Goal: Task Accomplishment & Management: Complete application form

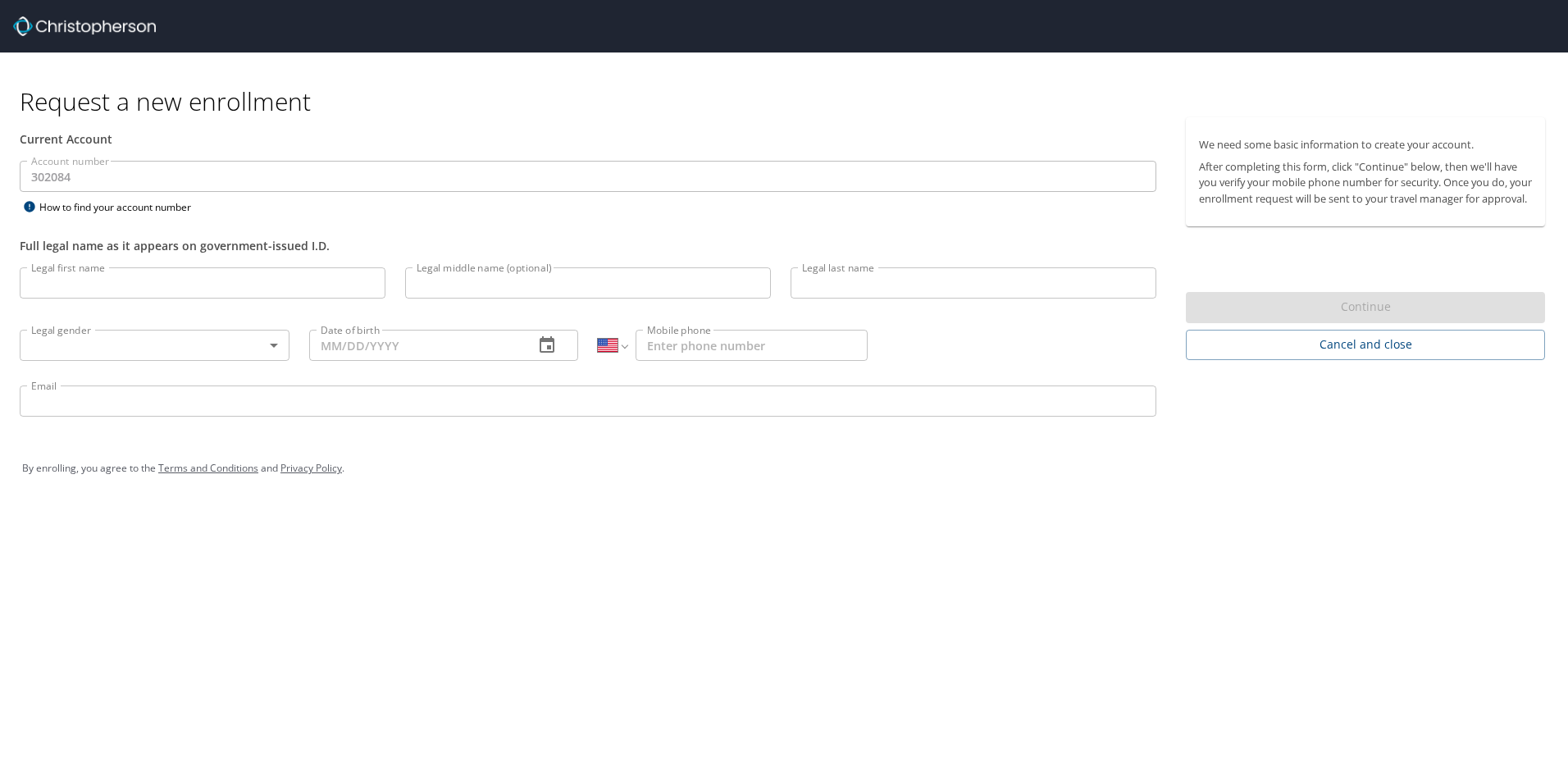
select select "US"
click at [73, 281] on input "Legal first name" at bounding box center [202, 283] width 366 height 32
type input "[PERSON_NAME]"
click at [829, 279] on input "Legal last name" at bounding box center [973, 283] width 366 height 32
type input "A"
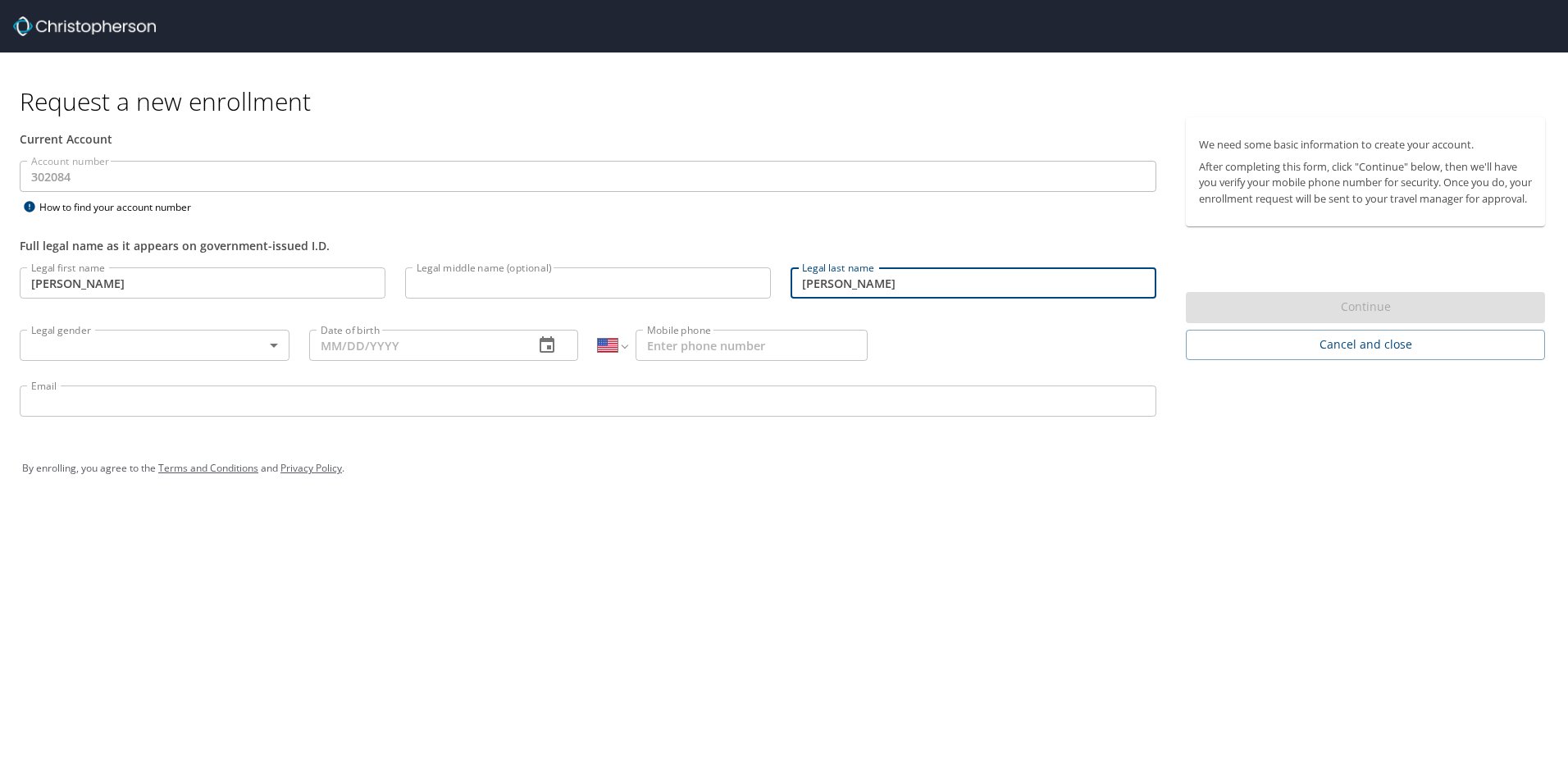
type input "[PERSON_NAME]"
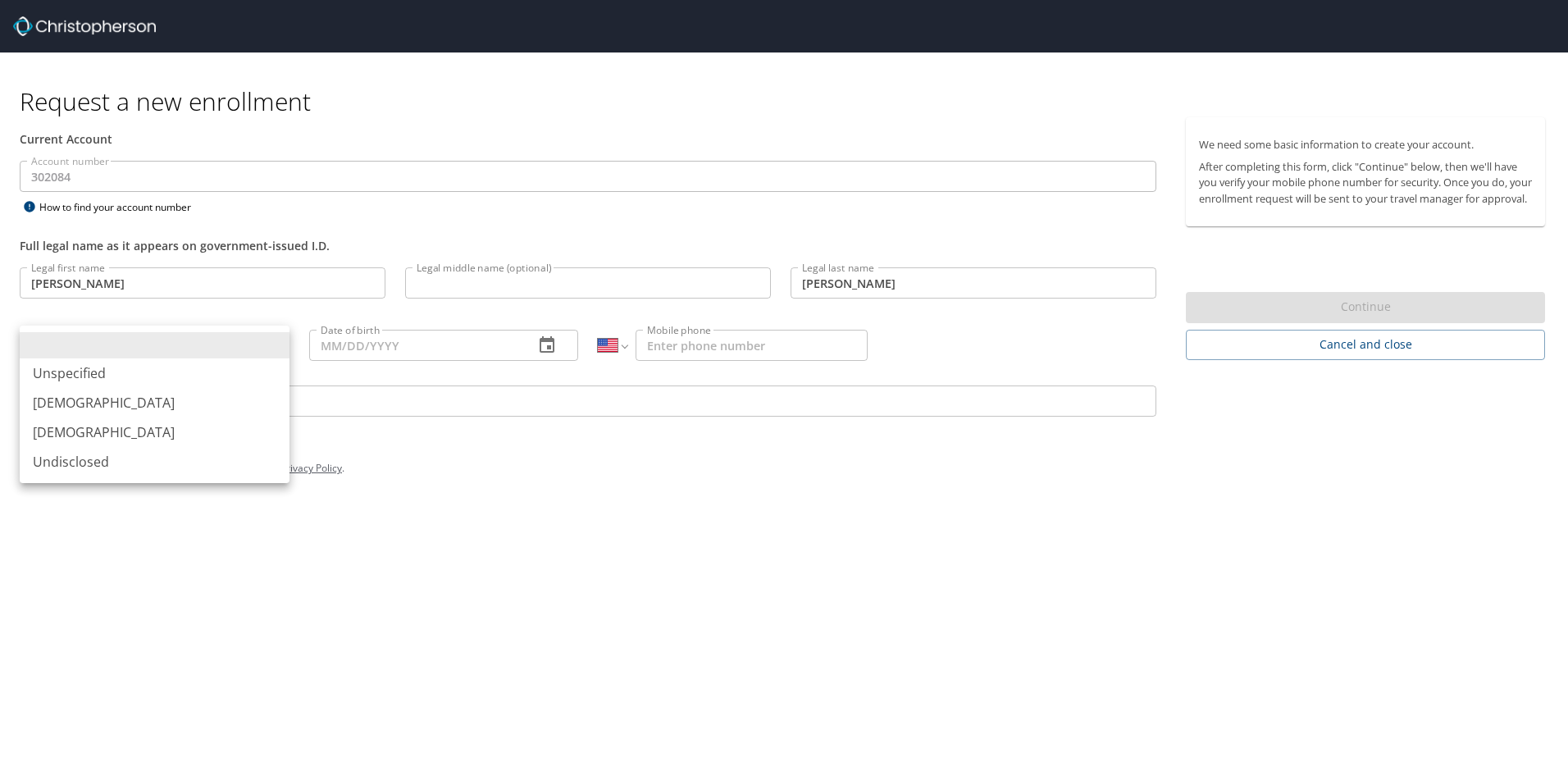
click at [275, 344] on body "Request a new enrollment Current Account Account number 302084 Account number H…" at bounding box center [784, 385] width 1568 height 771
click at [59, 399] on li "[DEMOGRAPHIC_DATA]" at bounding box center [154, 403] width 270 height 30
type input "[DEMOGRAPHIC_DATA]"
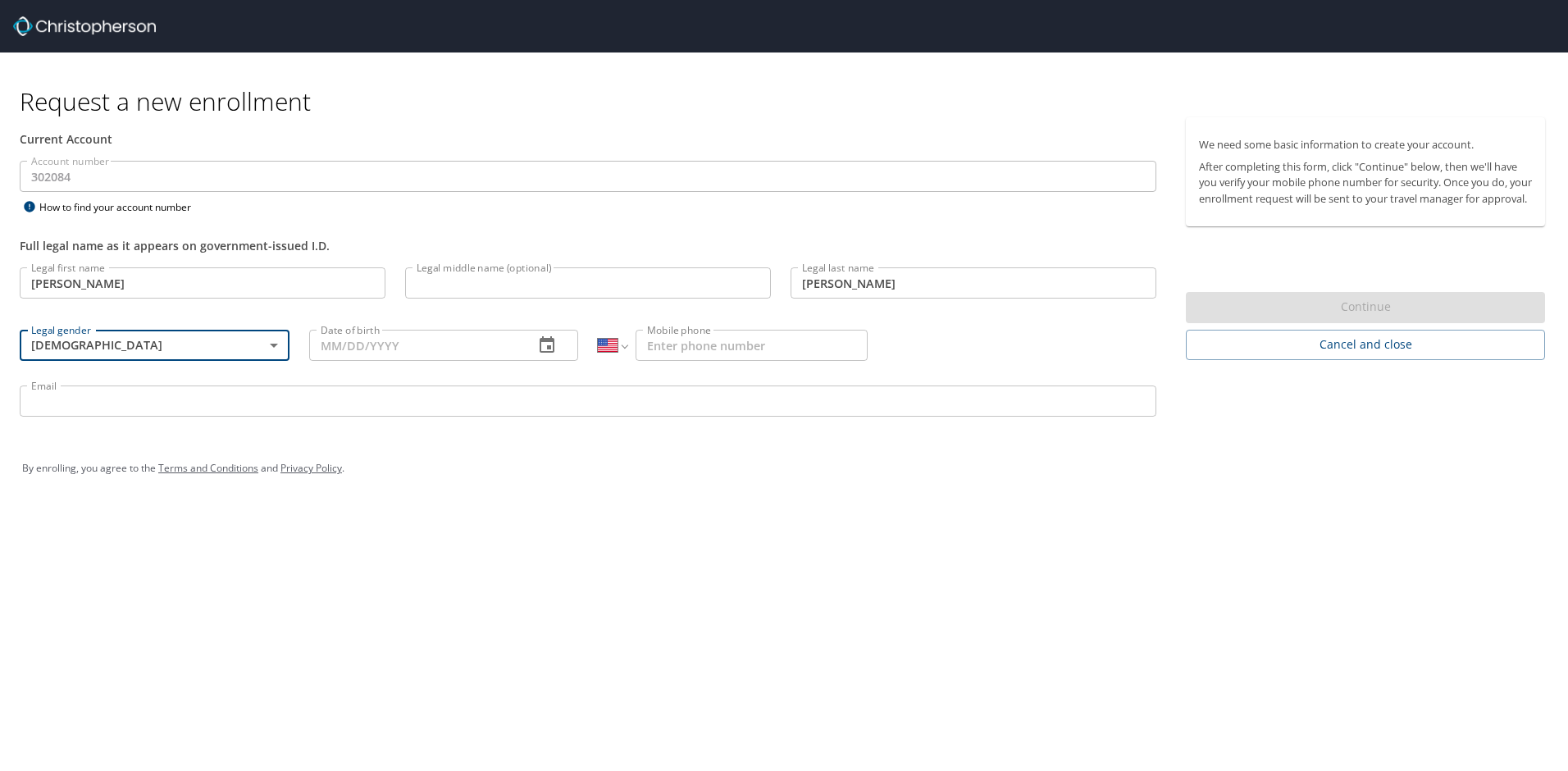
click at [472, 347] on input "Date of birth" at bounding box center [415, 345] width 212 height 32
type input "0_/__/____"
click at [683, 342] on input "Mobile phone" at bounding box center [752, 345] width 232 height 32
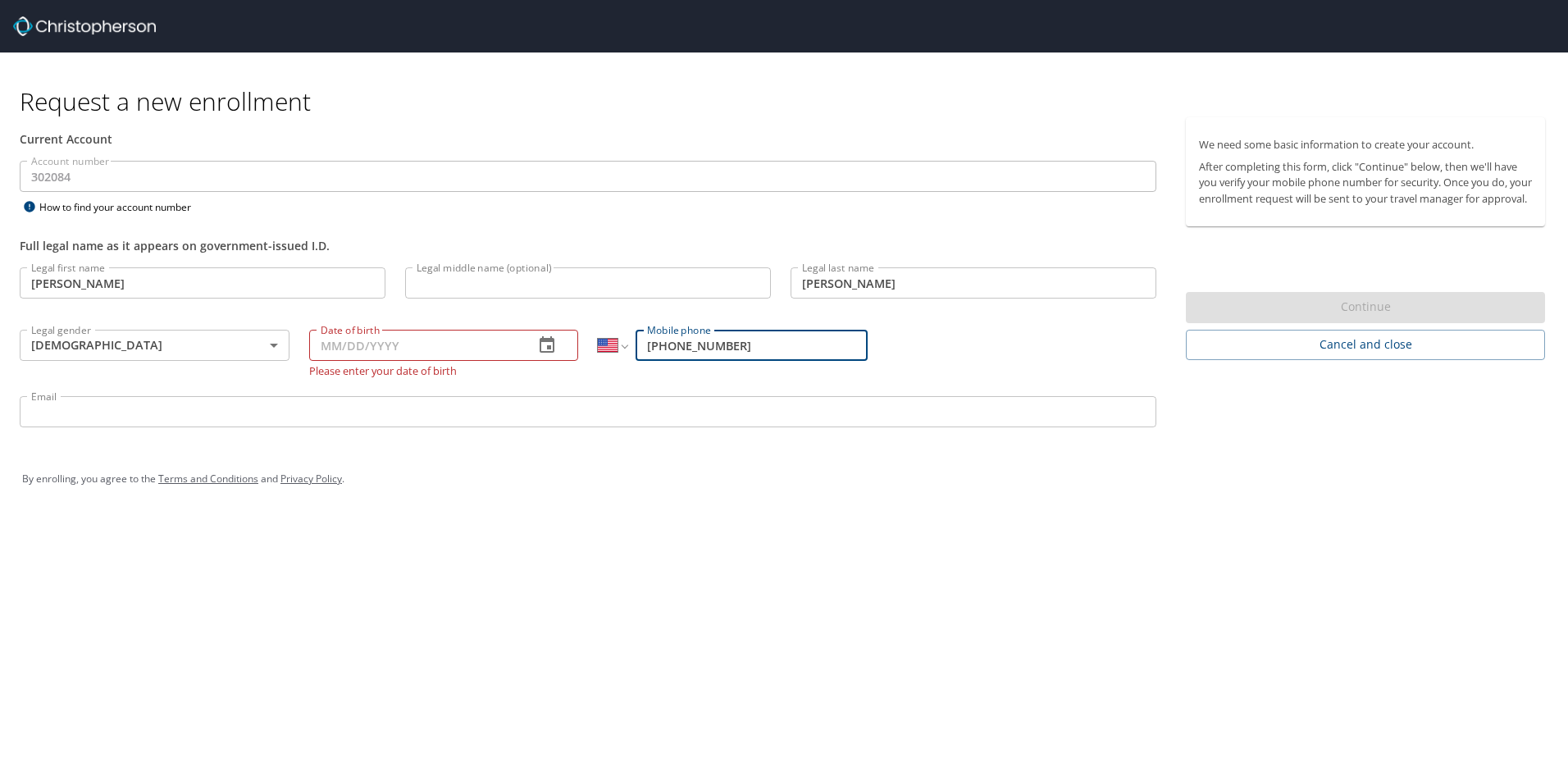
type input "[PHONE_NUMBER]"
click at [139, 410] on input "Email" at bounding box center [587, 412] width 1137 height 32
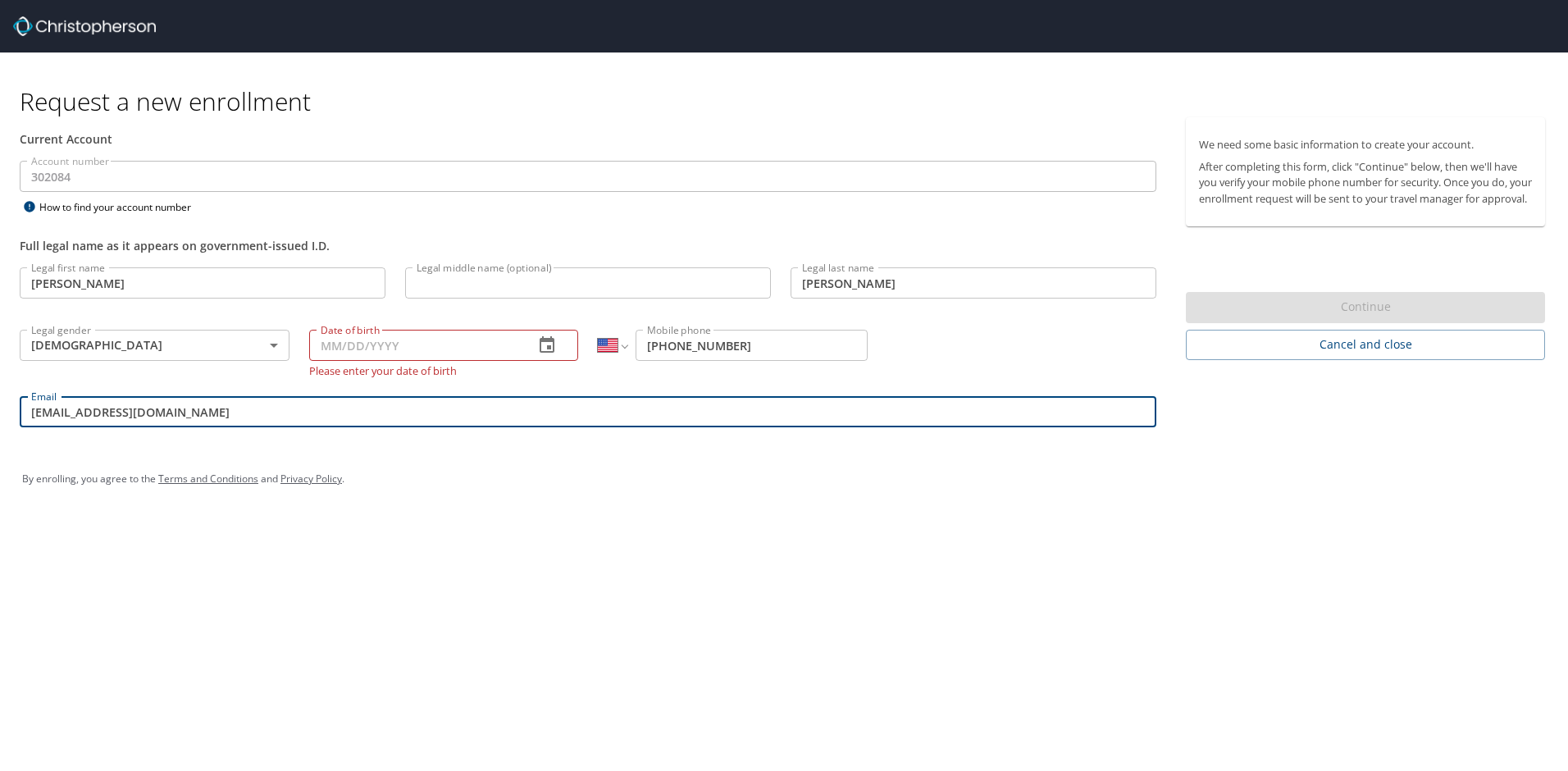
type input "[EMAIL_ADDRESS][DOMAIN_NAME]"
click at [1451, 477] on div "By enrolling, you agree to the Terms and Conditions and Privacy Policy ." at bounding box center [784, 479] width 1523 height 41
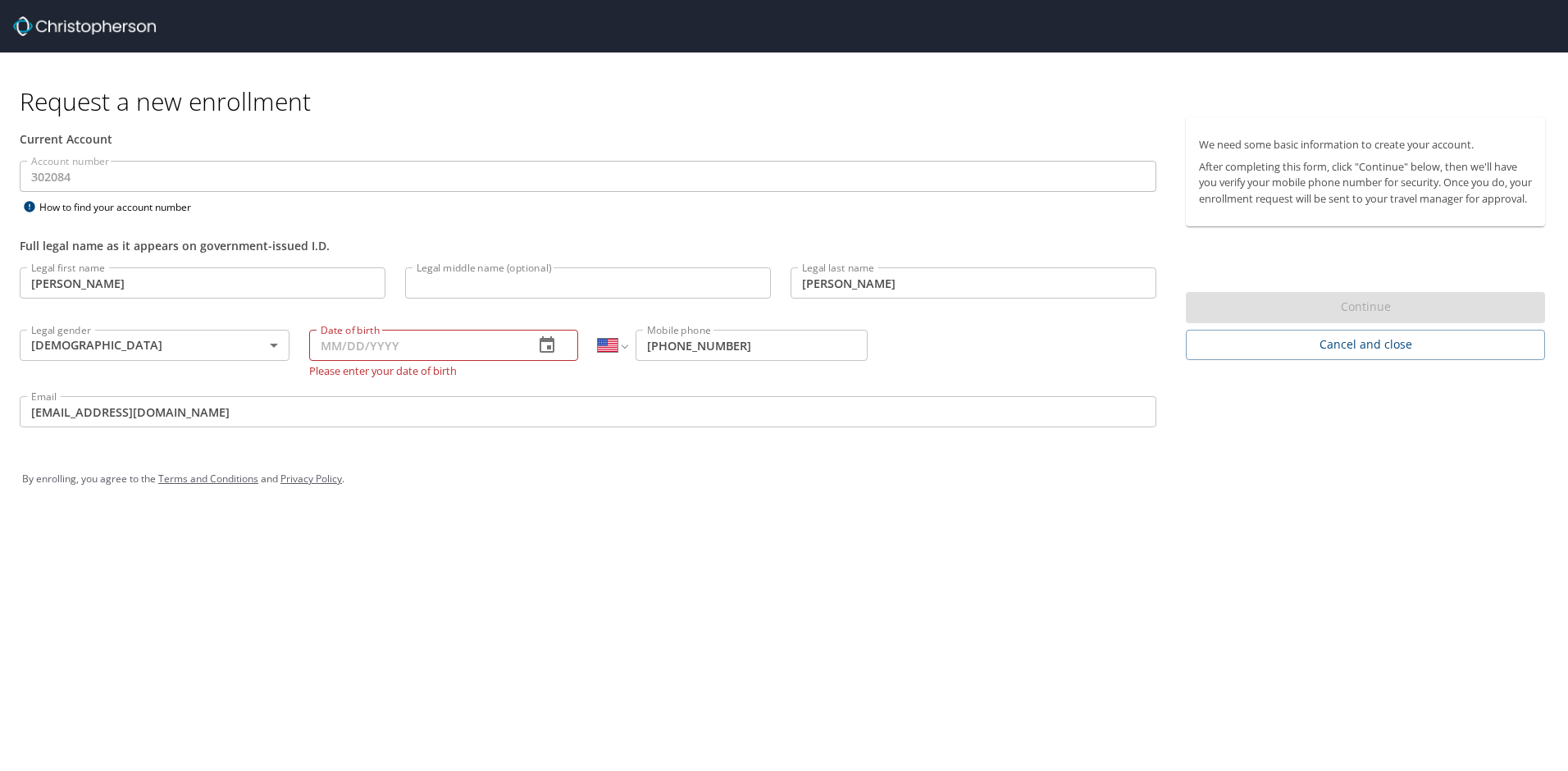
drag, startPoint x: 417, startPoint y: 348, endPoint x: 312, endPoint y: 347, distance: 105.0
click at [313, 347] on input "Date of birth" at bounding box center [415, 345] width 212 height 32
type input "[DATE]"
drag, startPoint x: 745, startPoint y: 401, endPoint x: 749, endPoint y: 391, distance: 10.8
click at [748, 396] on input "[EMAIL_ADDRESS][DOMAIN_NAME]" at bounding box center [587, 412] width 1137 height 32
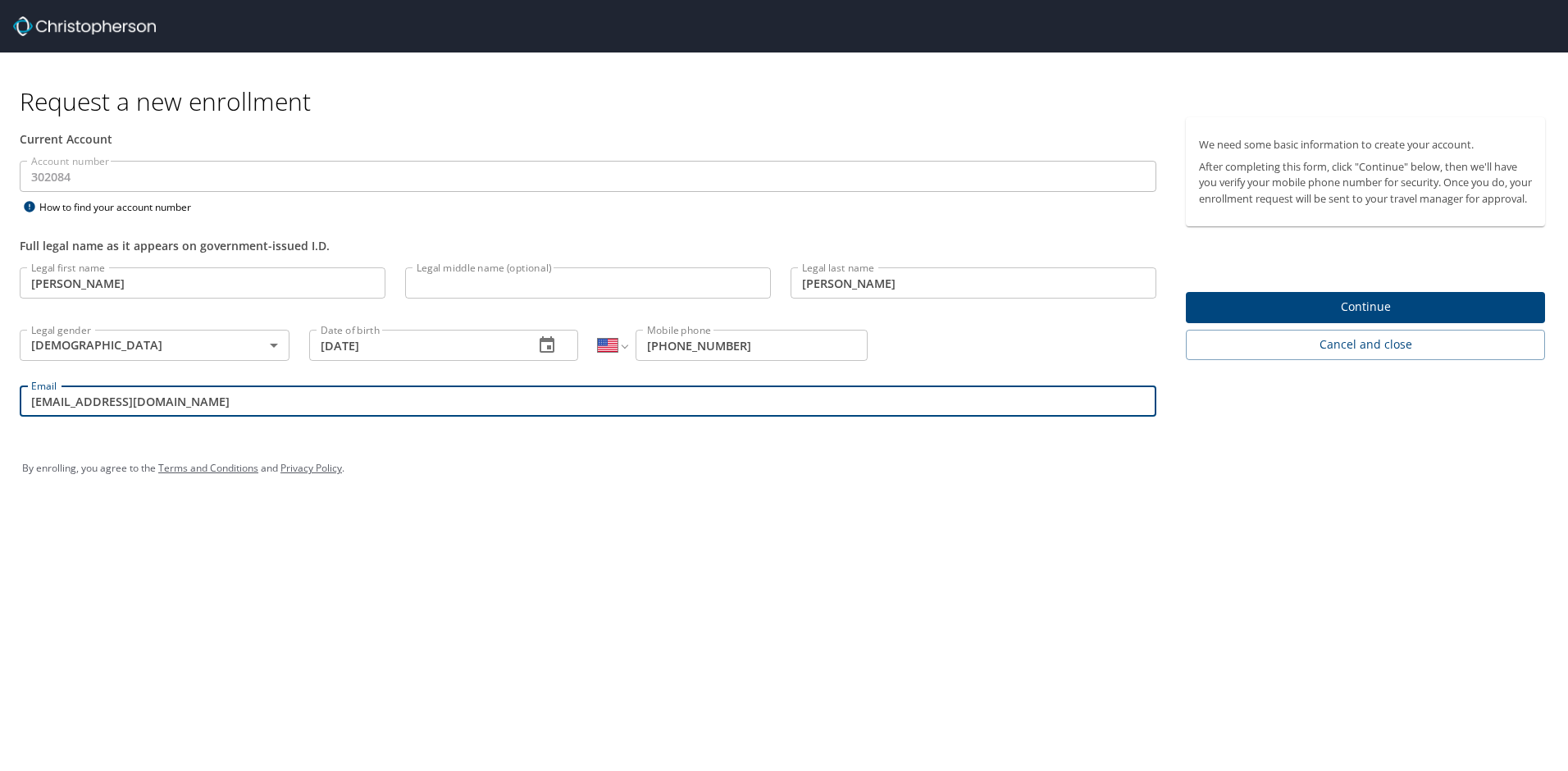
click at [1361, 317] on span "Continue" at bounding box center [1365, 307] width 333 height 20
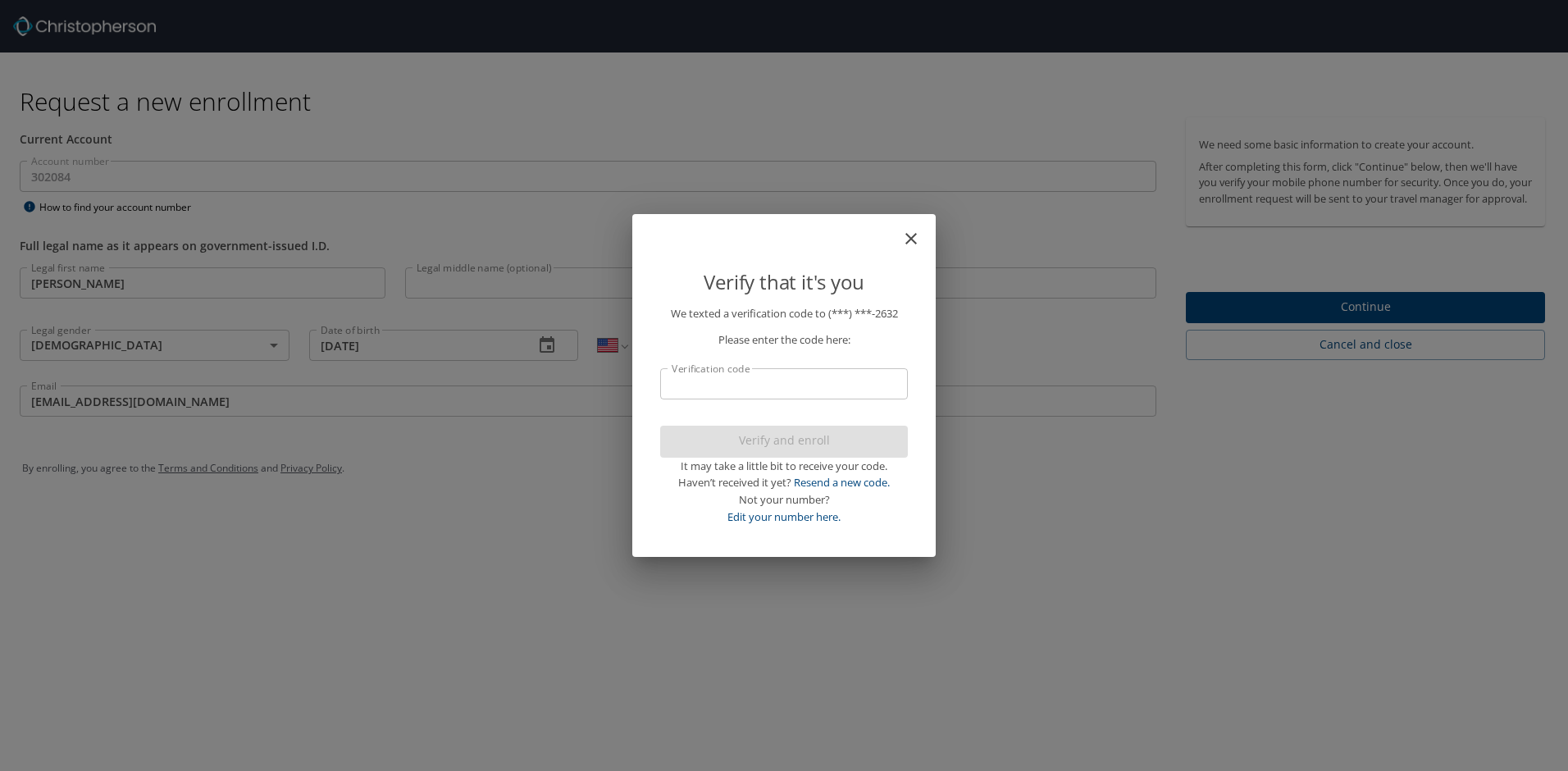
click at [803, 392] on input "Verification code" at bounding box center [784, 384] width 248 height 32
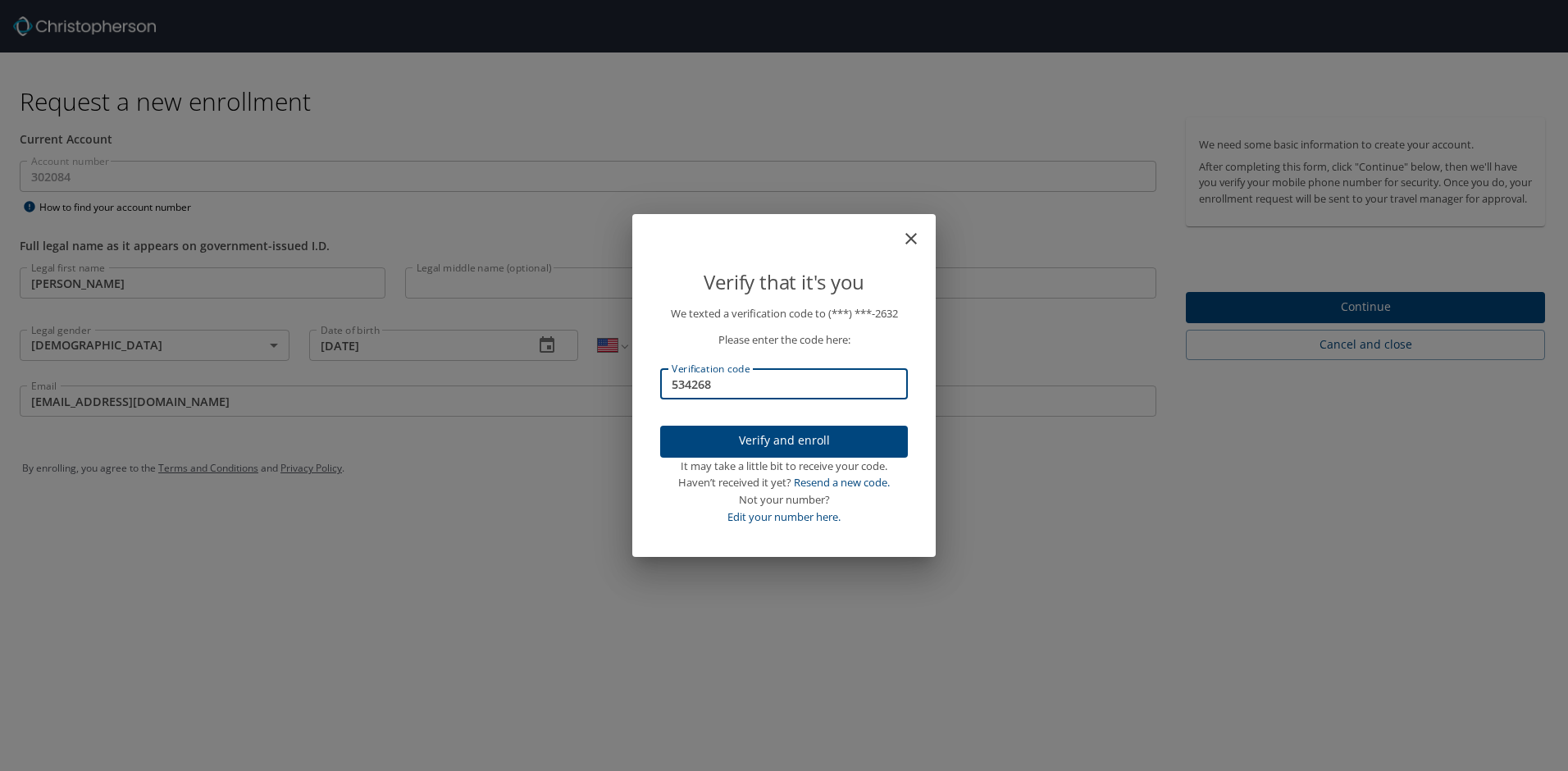
type input "534268"
click at [803, 445] on span "Verify and enroll" at bounding box center [784, 441] width 222 height 20
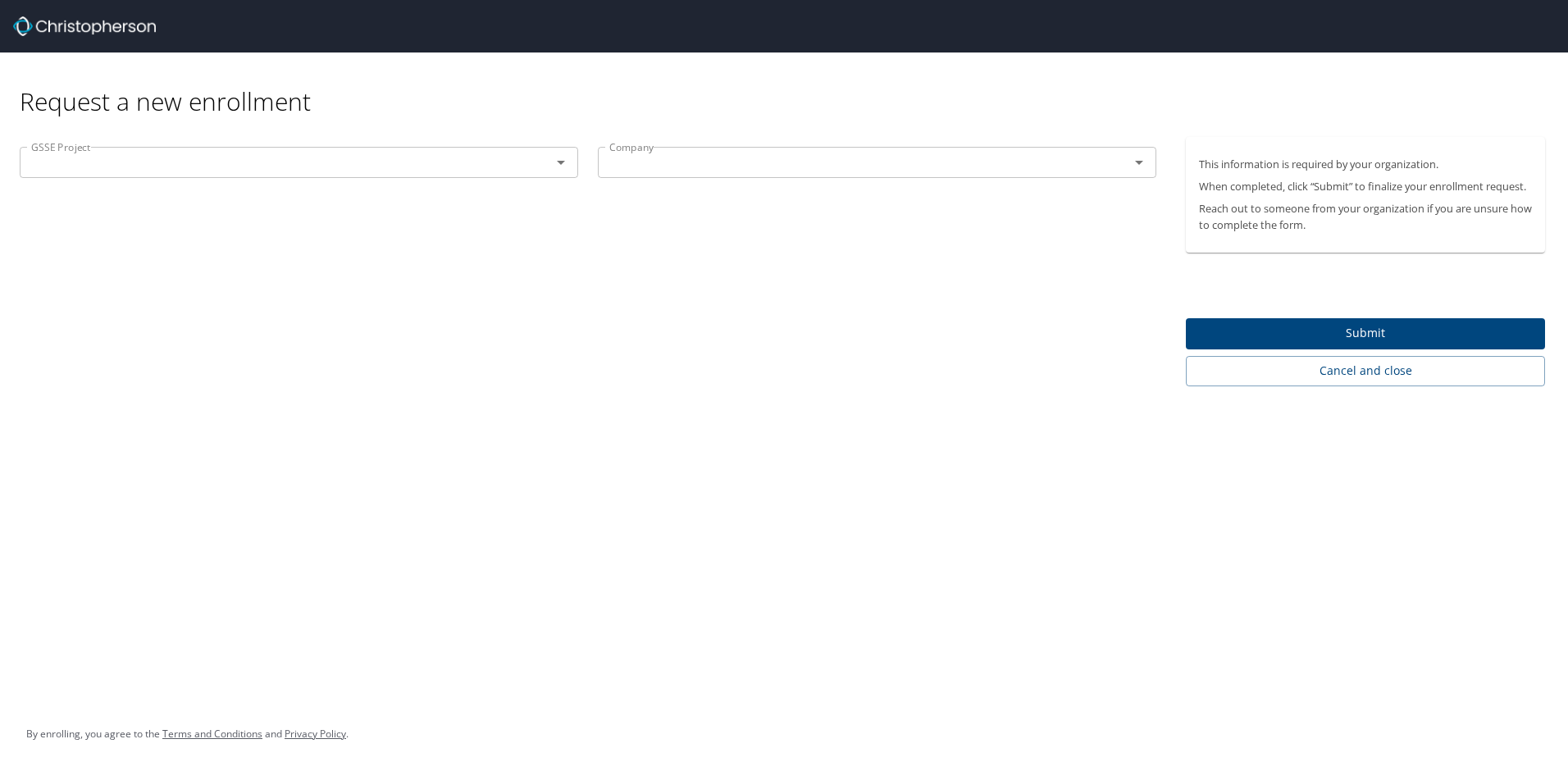
click at [562, 166] on icon "Open" at bounding box center [560, 161] width 19 height 19
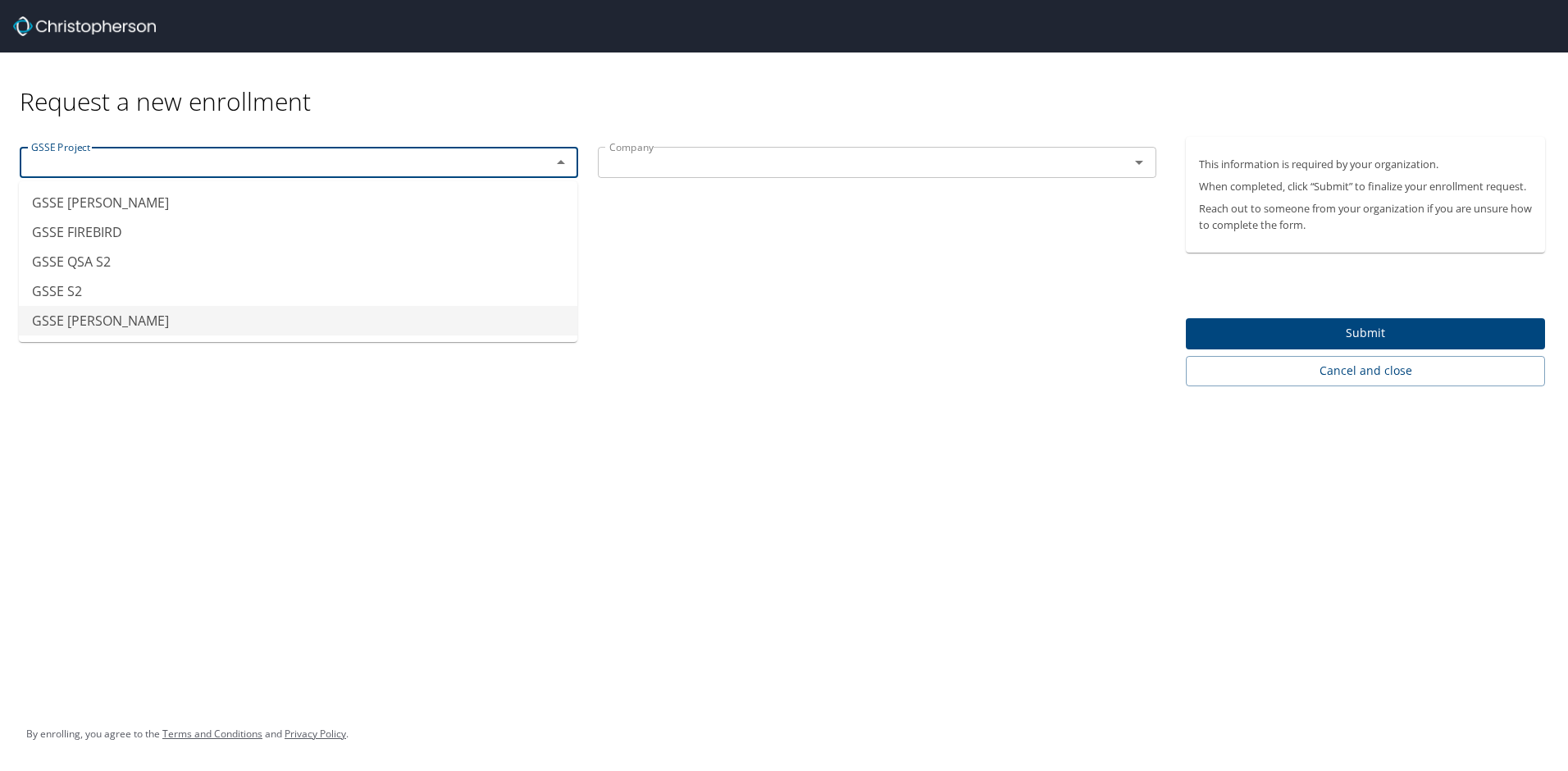
click at [87, 319] on li "GSSE [PERSON_NAME]" at bounding box center [298, 321] width 559 height 30
type input "GSSE [PERSON_NAME]"
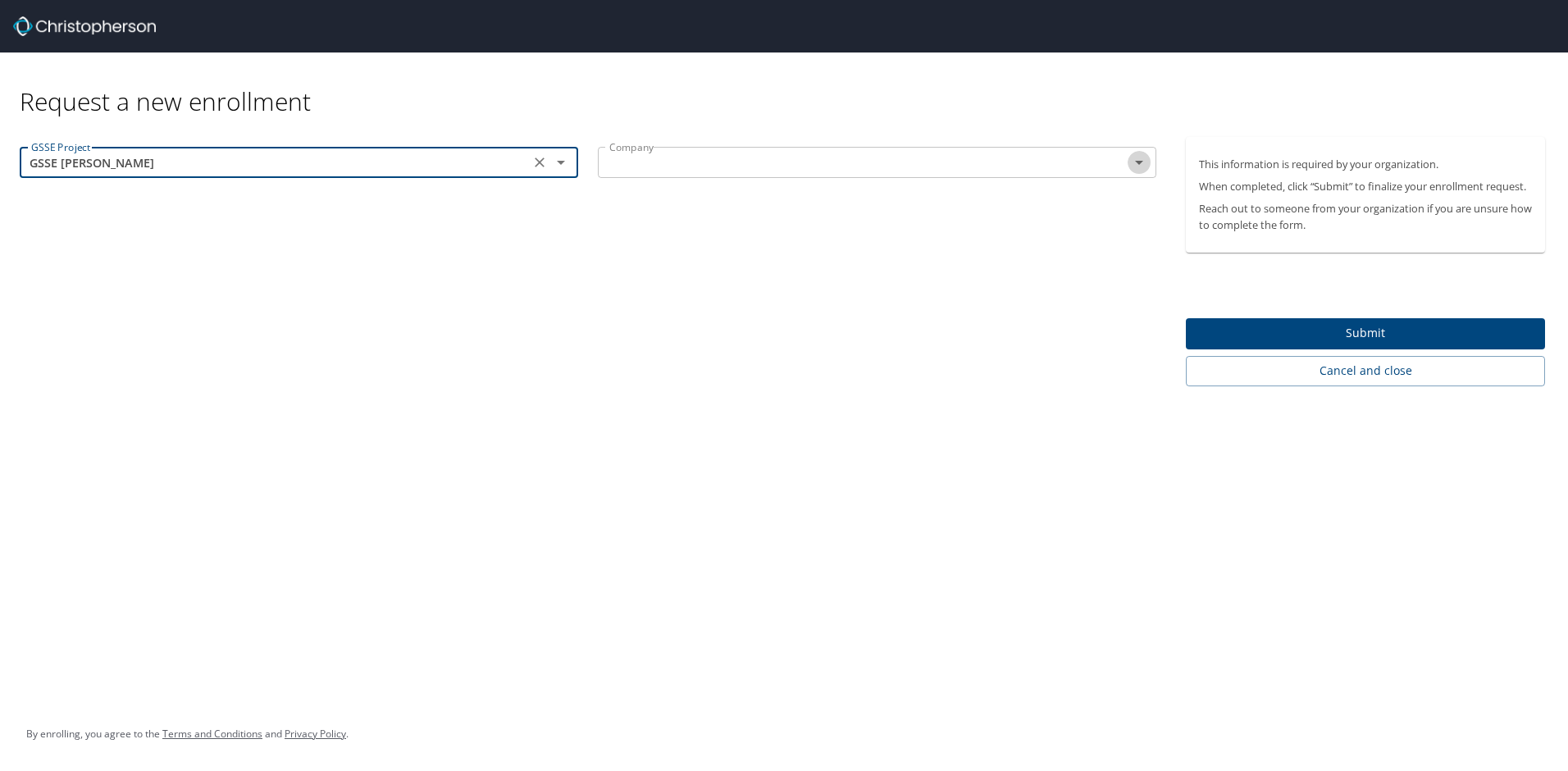
click at [1141, 161] on icon "Open" at bounding box center [1138, 162] width 8 height 4
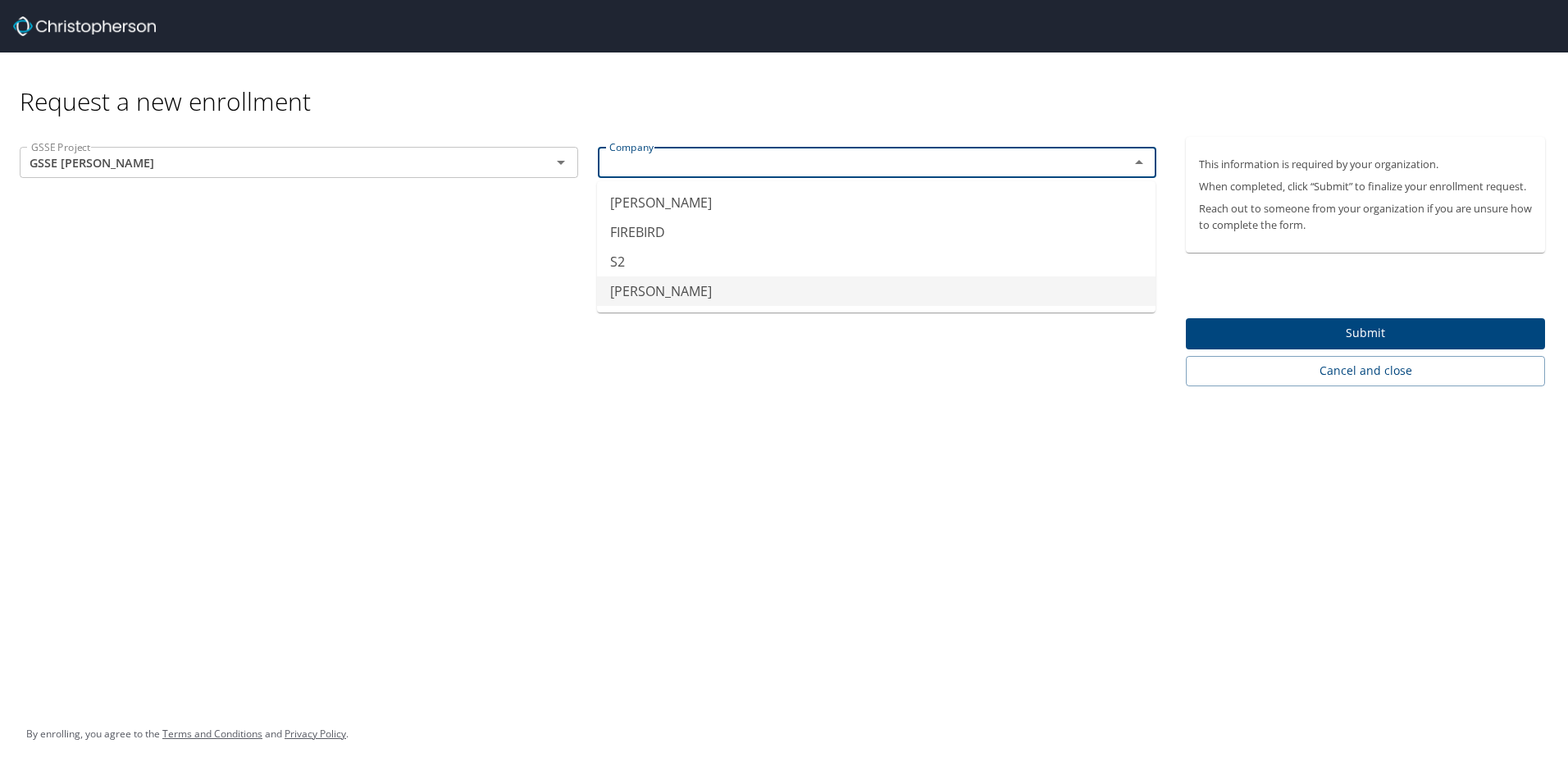
click at [630, 296] on li "[PERSON_NAME]" at bounding box center [877, 291] width 559 height 30
type input "[PERSON_NAME]"
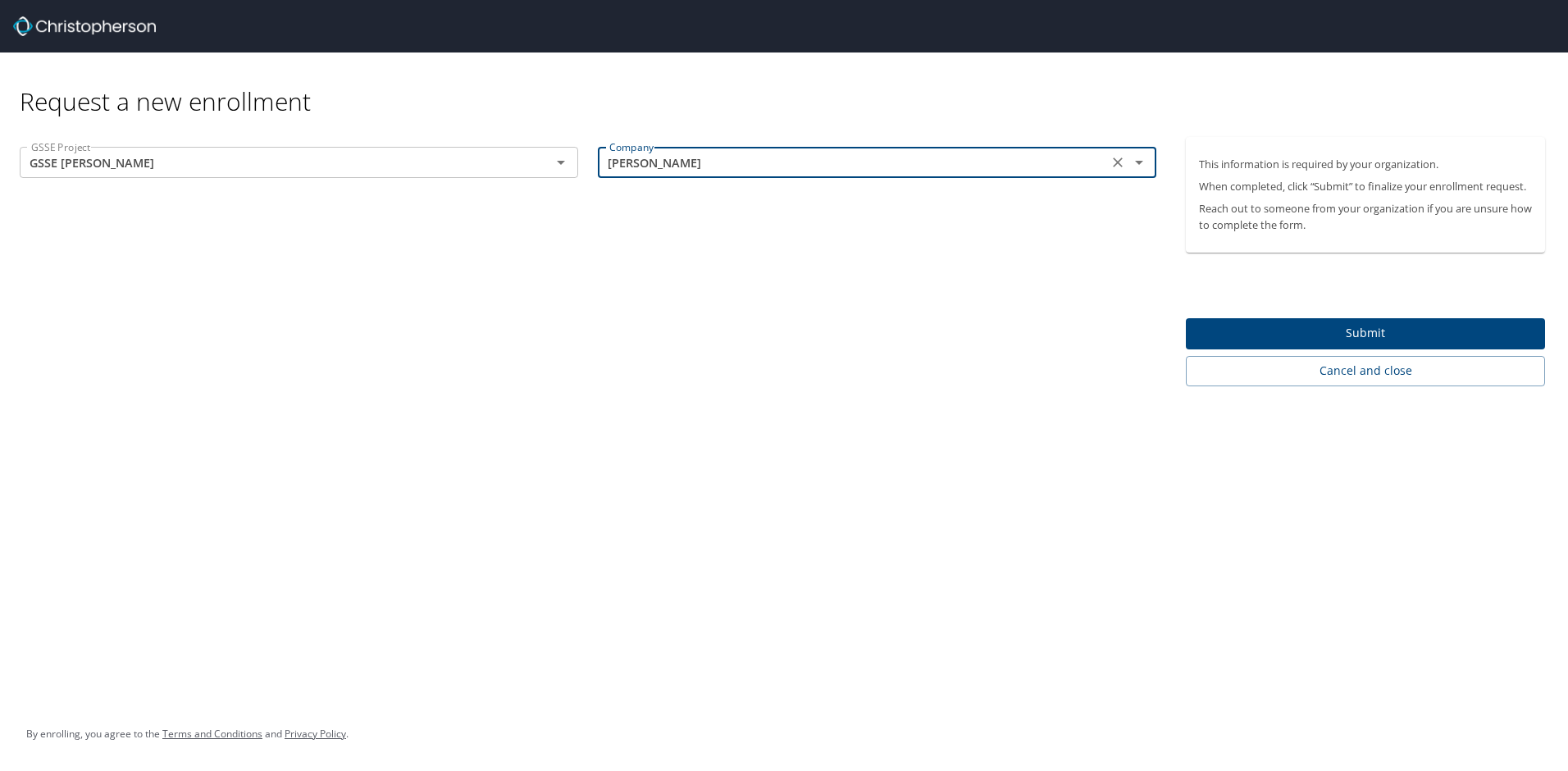
click at [1383, 336] on span "Submit" at bounding box center [1365, 333] width 333 height 20
